Goal: Find specific page/section: Find specific page/section

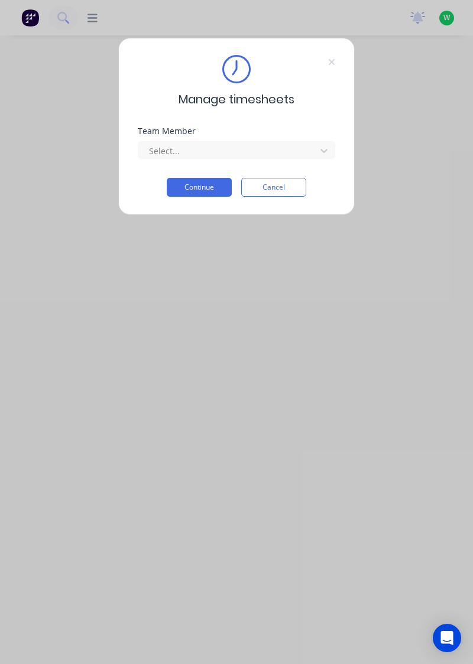
click at [332, 58] on icon at bounding box center [331, 61] width 7 height 9
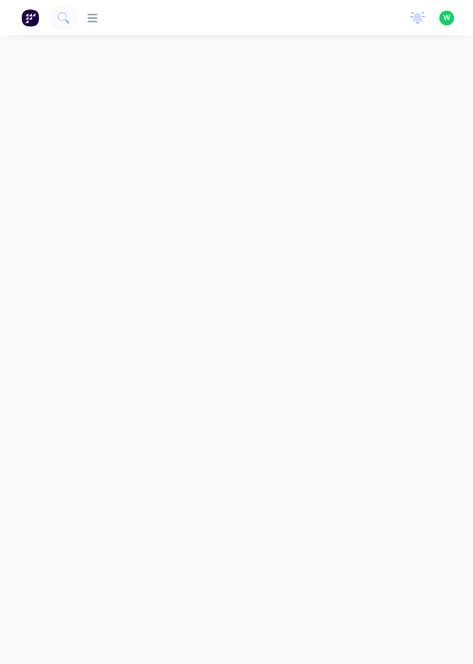
click at [30, 12] on img at bounding box center [30, 18] width 18 height 18
click at [202, 69] on input "text" at bounding box center [193, 67] width 117 height 24
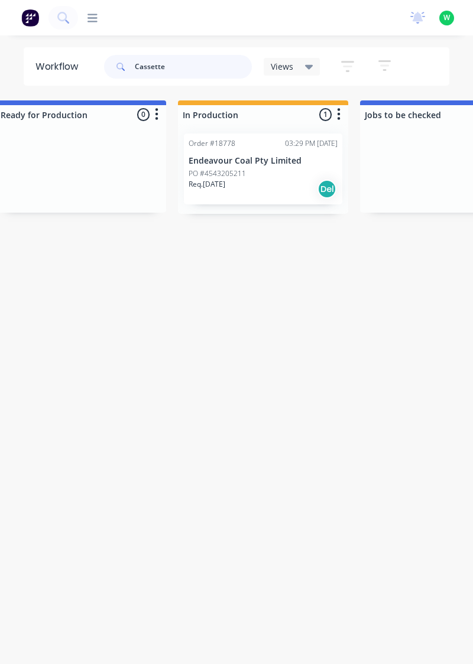
scroll to position [0, 397]
type input "Cassette"
click at [276, 180] on div "Req. [DATE] Del" at bounding box center [259, 189] width 149 height 20
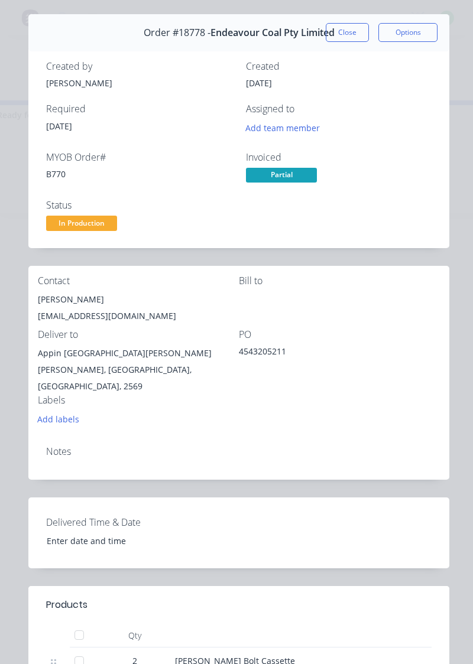
scroll to position [0, 0]
